Goal: Information Seeking & Learning: Learn about a topic

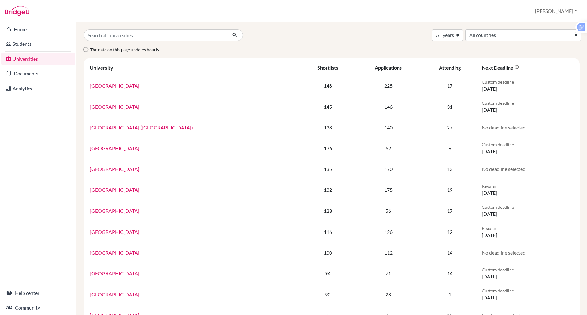
click at [38, 78] on link "Documents" at bounding box center [38, 74] width 74 height 12
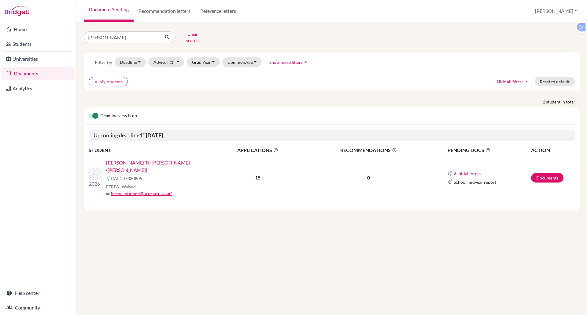
click at [38, 78] on link "Documents" at bounding box center [38, 74] width 74 height 12
click at [117, 36] on input "DIEP" at bounding box center [122, 37] width 76 height 12
click at [17, 54] on link "Universities" at bounding box center [38, 59] width 74 height 12
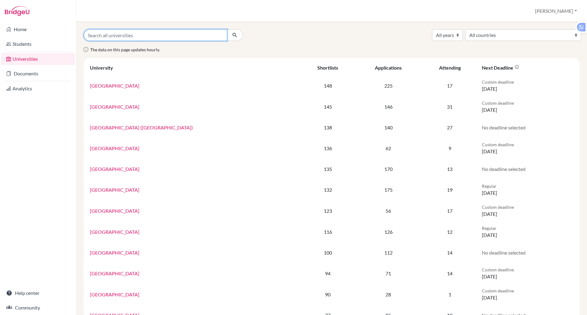
click at [121, 33] on input "Search all universities" at bounding box center [155, 35] width 143 height 12
type input "michigan"
click at [227, 29] on button "submit" at bounding box center [235, 35] width 16 height 12
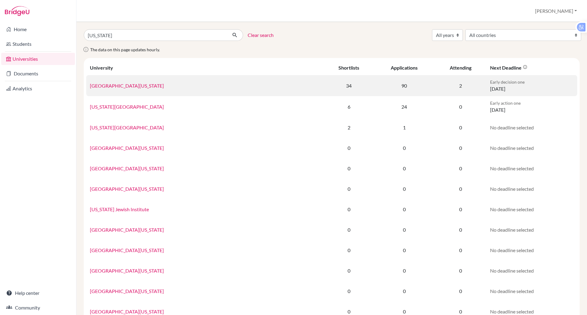
click at [117, 89] on td "[GEOGRAPHIC_DATA][US_STATE]" at bounding box center [204, 85] width 237 height 21
click at [117, 86] on link "[GEOGRAPHIC_DATA][US_STATE]" at bounding box center [127, 86] width 74 height 6
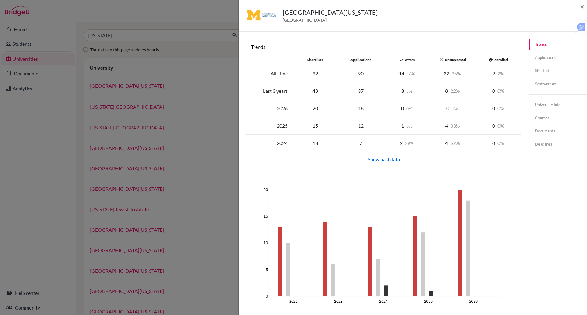
click at [277, 110] on div "2026" at bounding box center [269, 108] width 46 height 7
click at [530, 58] on link "Applications" at bounding box center [558, 57] width 58 height 11
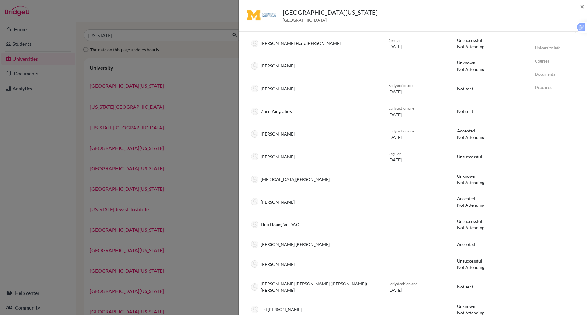
scroll to position [55, 0]
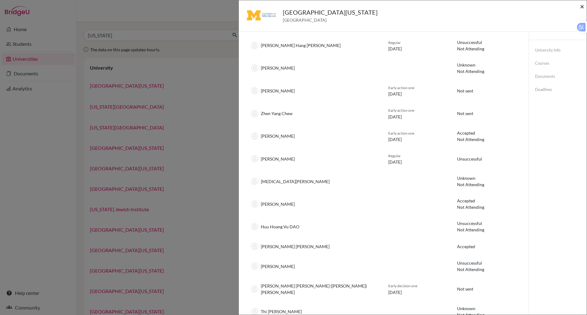
click at [582, 7] on span "×" at bounding box center [582, 6] width 4 height 9
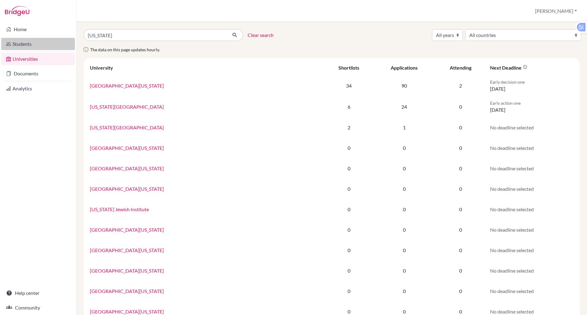
click at [27, 45] on link "Students" at bounding box center [38, 44] width 74 height 12
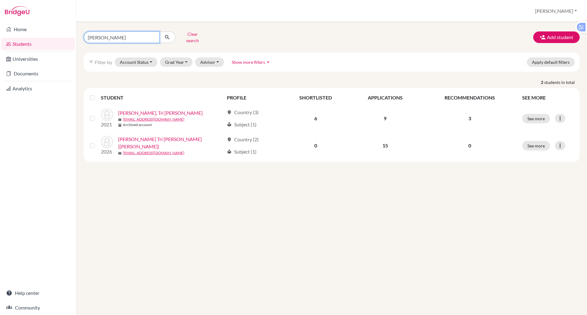
click at [108, 36] on input "diep" at bounding box center [122, 37] width 76 height 12
type input "d"
type input "zhen"
click button "submit" at bounding box center [167, 37] width 16 height 12
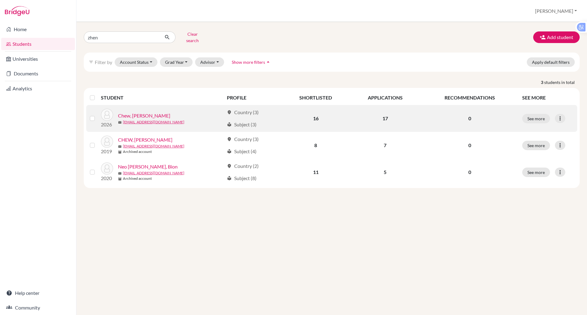
click at [140, 112] on link "Chew, Zhen Yang" at bounding box center [144, 115] width 52 height 7
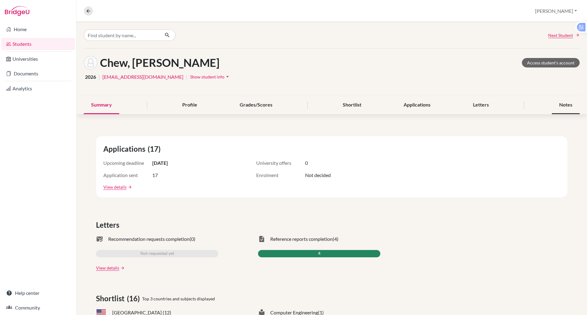
click at [559, 104] on div "Notes" at bounding box center [566, 105] width 28 height 18
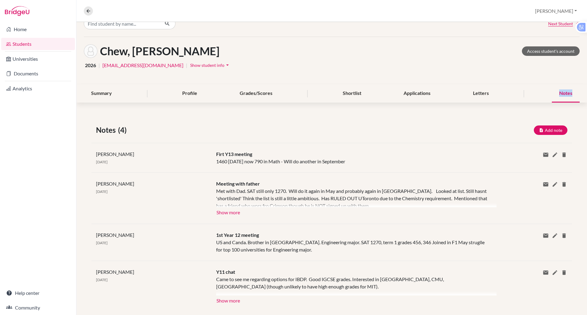
scroll to position [23, 0]
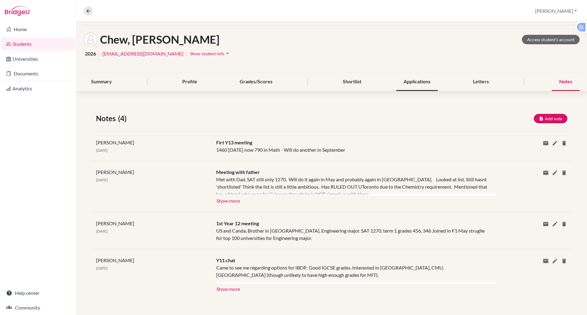
click at [405, 78] on div "Applications" at bounding box center [417, 82] width 42 height 18
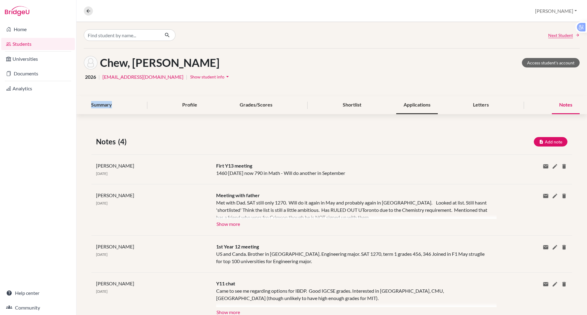
click at [405, 78] on div "2026 | ychew@bisvietnam.com | Show student info arrow_drop_down" at bounding box center [332, 76] width 496 height 9
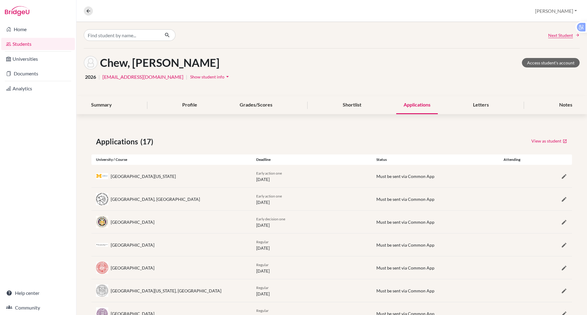
click at [408, 104] on div "Applications" at bounding box center [417, 105] width 42 height 18
